Goal: Information Seeking & Learning: Learn about a topic

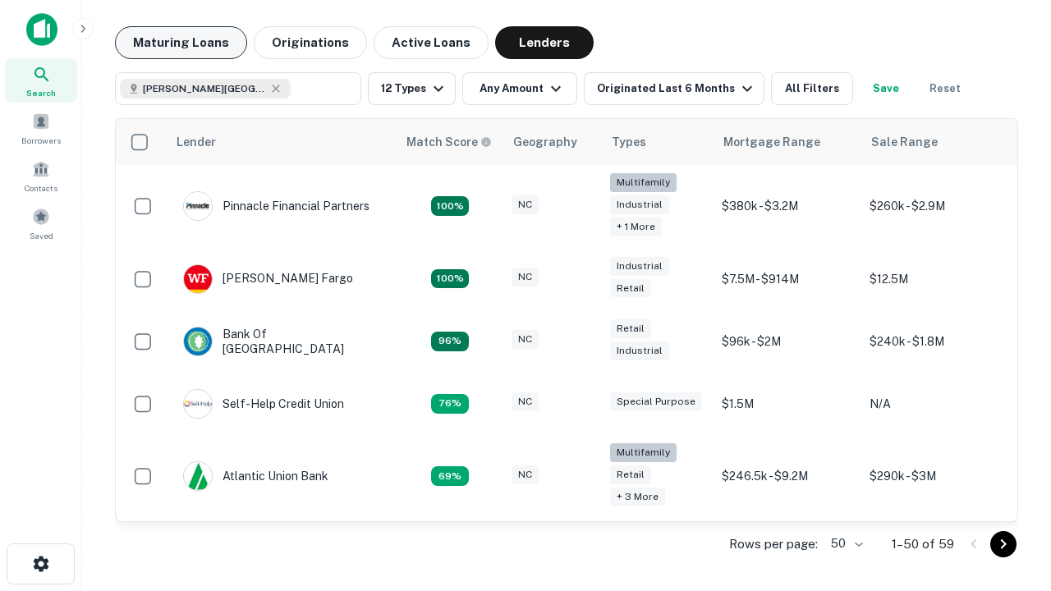
click at [181, 43] on button "Maturing Loans" at bounding box center [181, 42] width 132 height 33
